Goal: Transaction & Acquisition: Purchase product/service

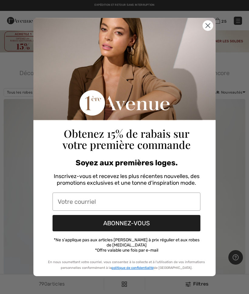
click at [208, 28] on icon "Close dialog" at bounding box center [208, 26] width 4 height 4
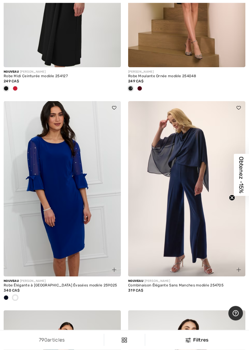
scroll to position [1486, 0]
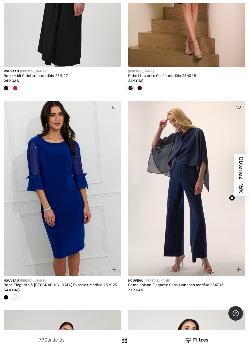
click at [199, 204] on img at bounding box center [186, 189] width 117 height 176
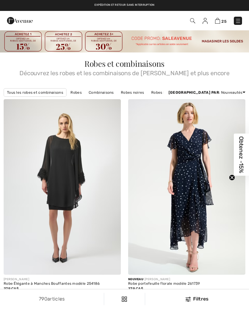
checkbox input "true"
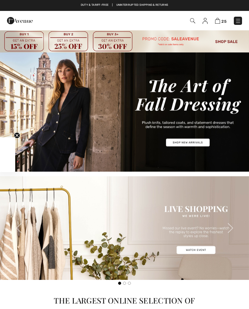
checkbox input "true"
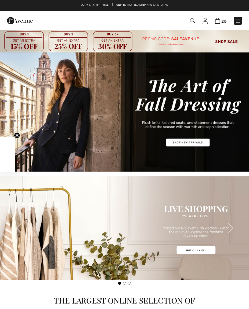
checkbox input "true"
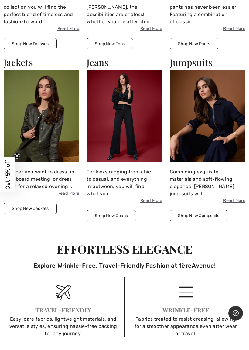
scroll to position [503, 0]
click at [34, 207] on button "Shop New Jackets" at bounding box center [30, 208] width 53 height 11
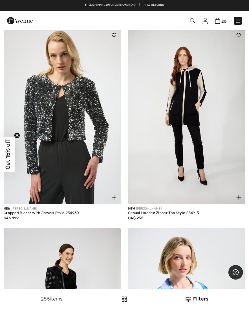
scroll to position [53, 0]
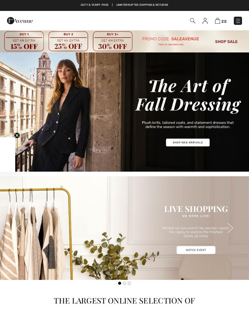
scroll to position [520, 0]
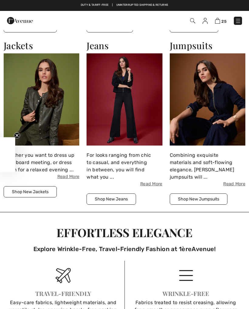
checkbox input "true"
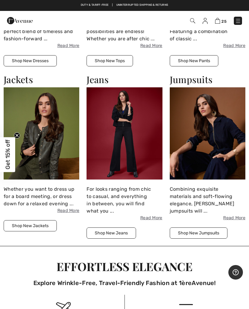
scroll to position [486, 0]
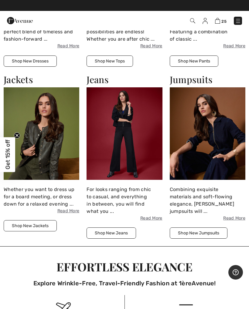
click at [123, 230] on button "Shop New Jeans" at bounding box center [110, 232] width 49 height 11
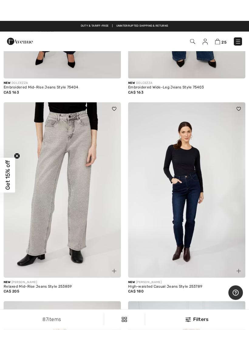
scroll to position [606, 0]
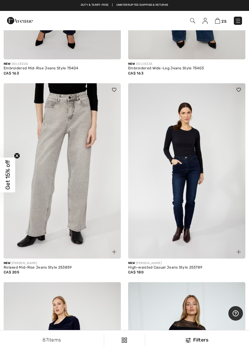
click at [147, 224] on img at bounding box center [186, 171] width 117 height 176
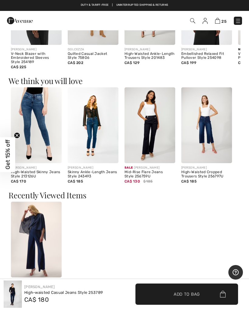
scroll to position [403, 0]
click at [168, 179] on div "CA$ 130 $185" at bounding box center [149, 181] width 51 height 5
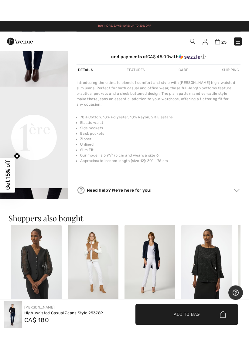
scroll to position [168, 0]
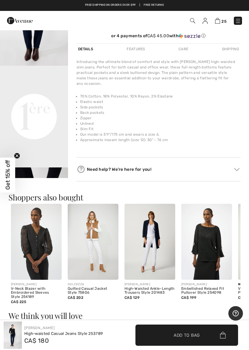
click at [129, 223] on img at bounding box center [149, 242] width 51 height 76
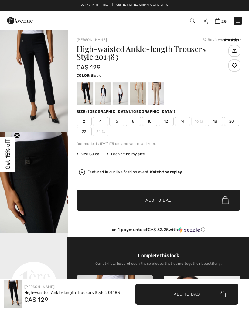
checkbox input "true"
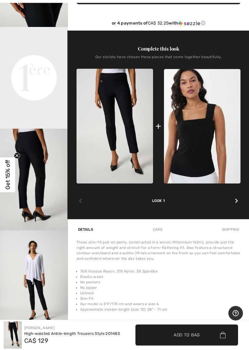
scroll to position [210, 0]
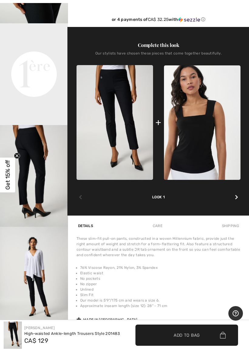
click at [41, 281] on img "4 / 4" at bounding box center [34, 278] width 68 height 102
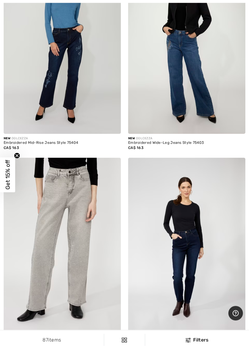
scroll to position [532, 0]
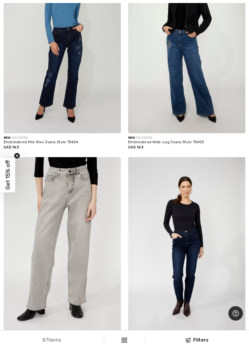
click at [79, 248] on img at bounding box center [62, 245] width 117 height 176
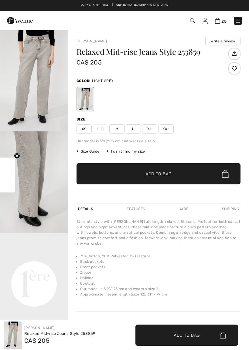
checkbox input "true"
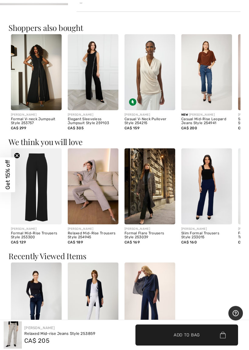
scroll to position [332, 0]
click at [40, 192] on img at bounding box center [36, 187] width 51 height 76
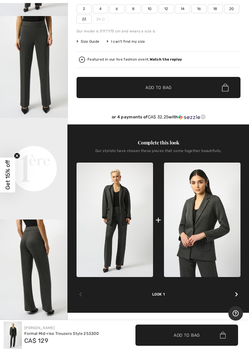
scroll to position [123, 0]
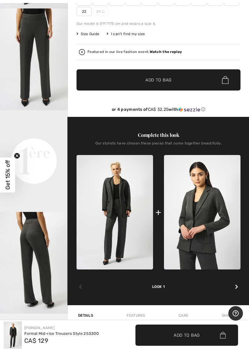
click at [129, 196] on img at bounding box center [114, 212] width 76 height 115
click at [126, 193] on img at bounding box center [114, 212] width 76 height 115
click at [123, 197] on img at bounding box center [114, 212] width 76 height 115
click at [122, 198] on img at bounding box center [114, 212] width 76 height 115
click at [126, 201] on img at bounding box center [114, 212] width 76 height 115
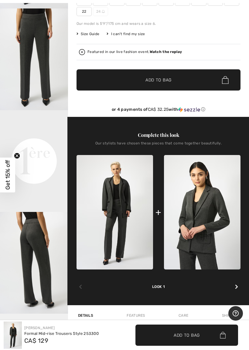
click at [207, 208] on img at bounding box center [202, 212] width 76 height 115
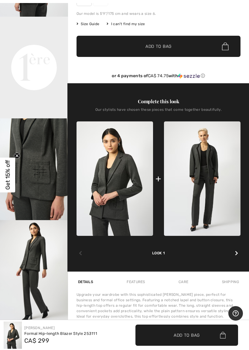
scroll to position [79, 0]
click at [208, 174] on img at bounding box center [202, 179] width 76 height 115
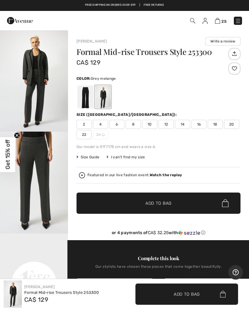
click at [220, 122] on span "18" at bounding box center [214, 124] width 15 height 9
click at [161, 204] on span "Add to Bag" at bounding box center [158, 203] width 26 height 6
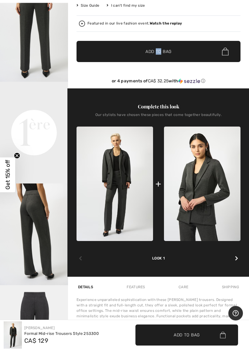
scroll to position [152, 0]
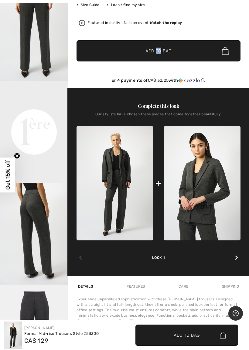
click at [126, 170] on img at bounding box center [114, 183] width 76 height 115
click at [129, 176] on img at bounding box center [114, 183] width 76 height 115
click at [131, 172] on img at bounding box center [114, 183] width 76 height 115
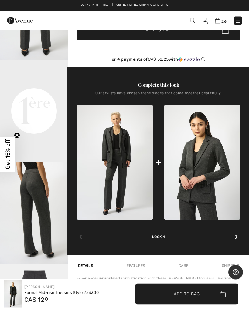
scroll to position [160, 0]
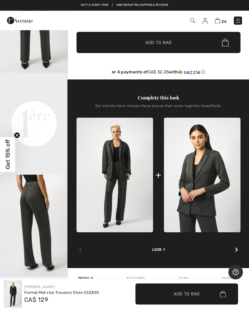
click at [127, 162] on img at bounding box center [114, 175] width 76 height 115
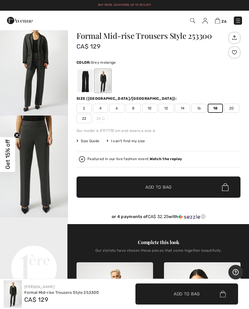
scroll to position [0, 0]
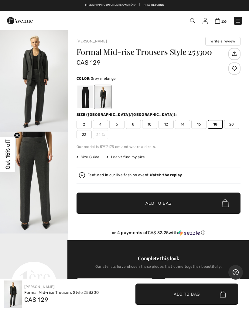
click at [108, 98] on div at bounding box center [103, 96] width 16 height 23
click at [104, 100] on div at bounding box center [103, 96] width 16 height 23
click at [107, 102] on div at bounding box center [103, 96] width 16 height 23
click at [39, 66] on img "1 / 4" at bounding box center [34, 81] width 68 height 102
click at [40, 78] on img "1 / 4" at bounding box center [34, 81] width 68 height 102
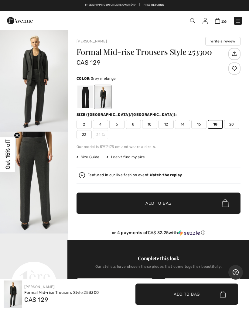
click at [84, 173] on img at bounding box center [82, 175] width 6 height 6
